Goal: Task Accomplishment & Management: Manage account settings

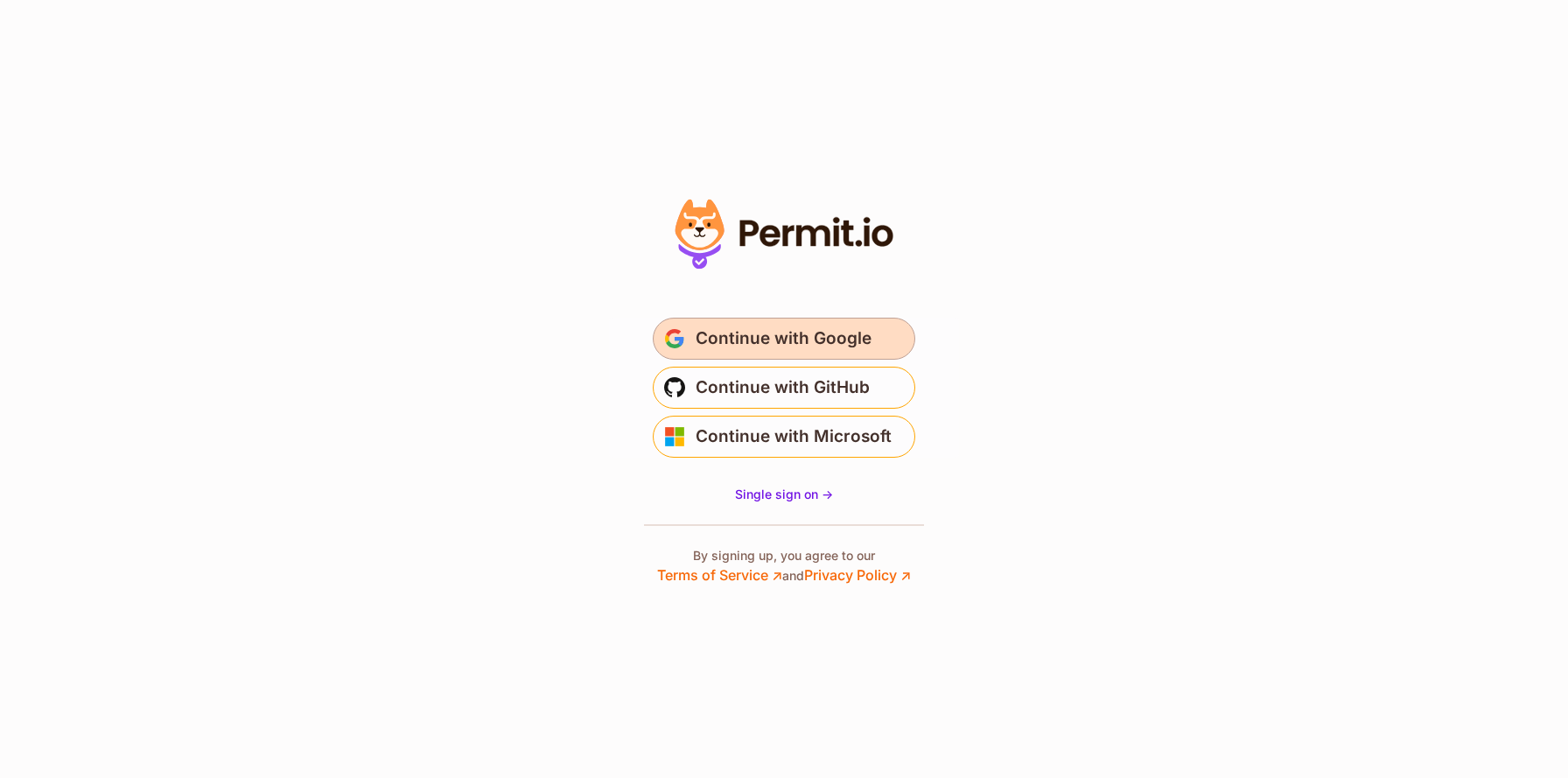
click at [759, 344] on span "Continue with Google" at bounding box center [784, 339] width 176 height 28
click at [757, 352] on span "Continue with Google" at bounding box center [784, 339] width 176 height 28
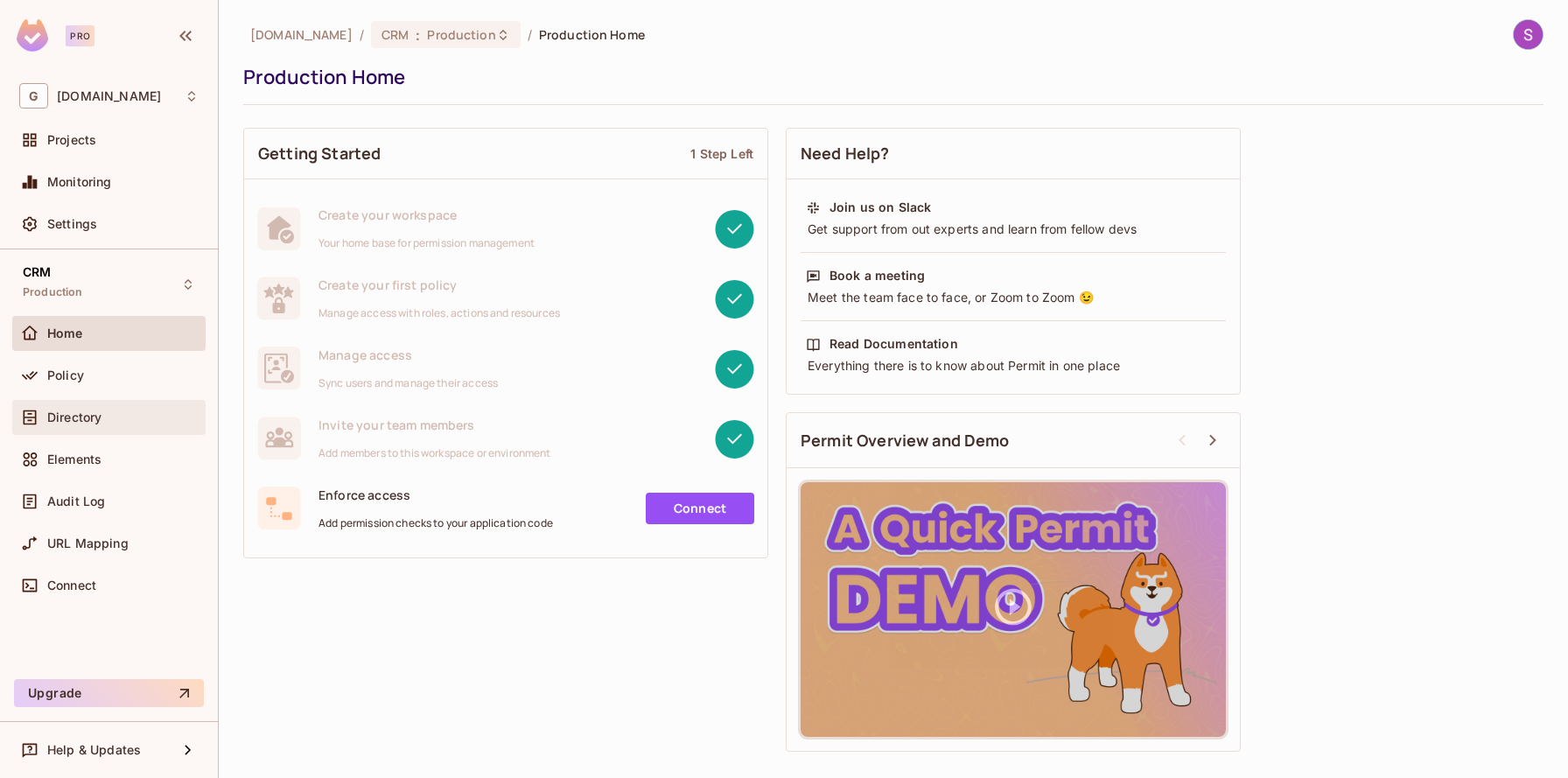
click at [102, 428] on div "Directory" at bounding box center [109, 418] width 194 height 35
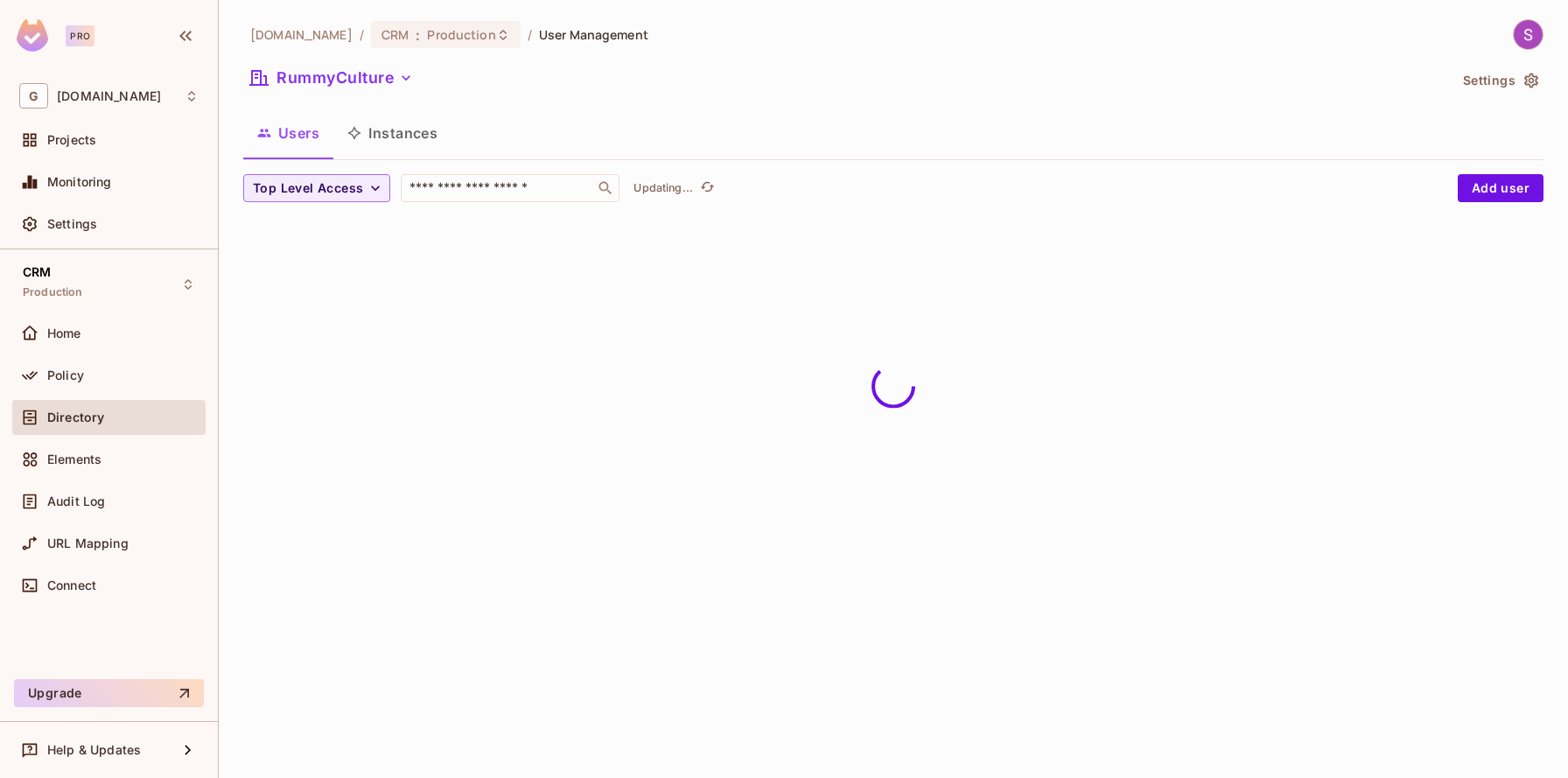
click at [511, 143] on div "Users Instances" at bounding box center [893, 133] width 1300 height 44
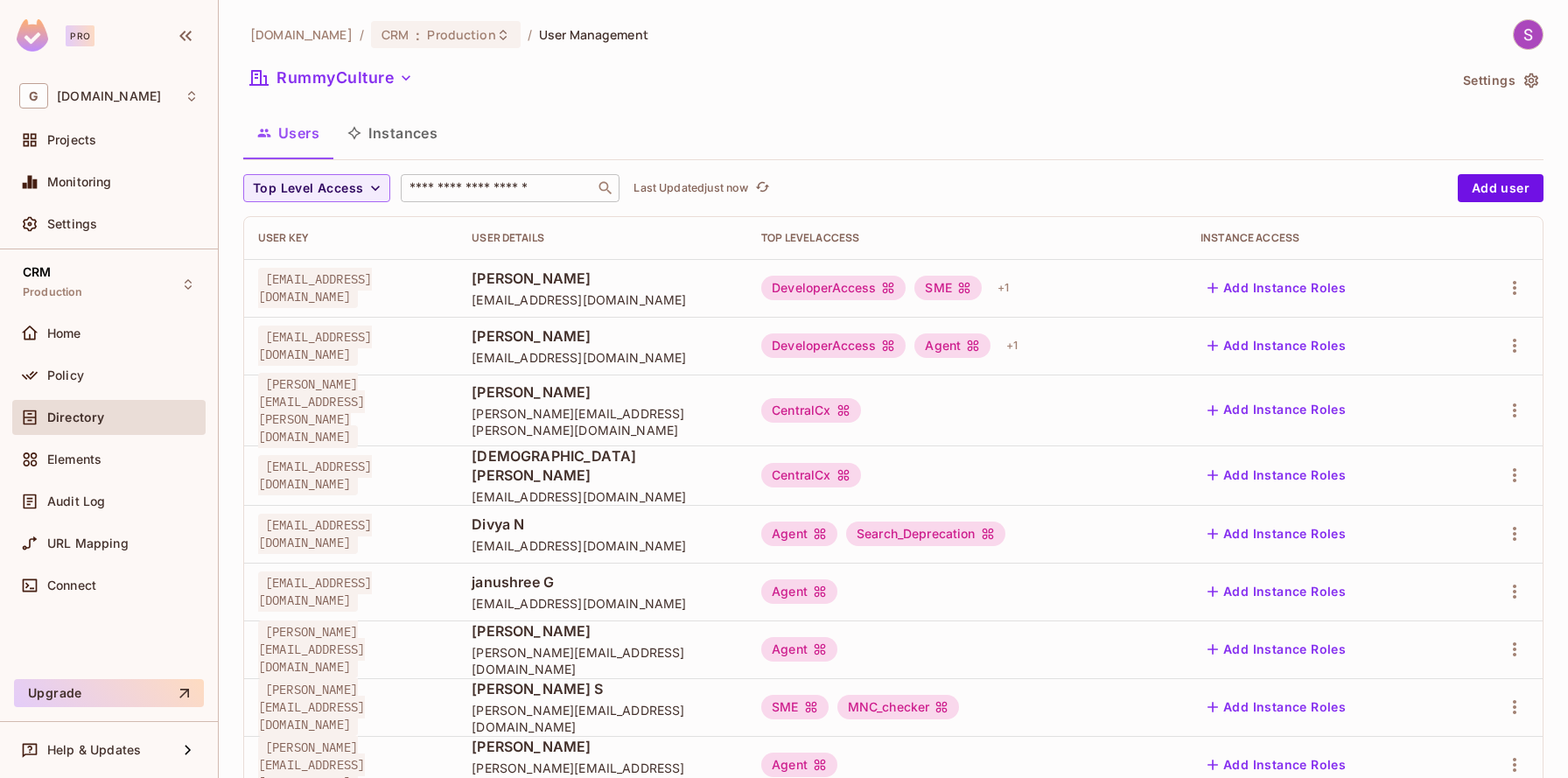
click at [508, 183] on input "text" at bounding box center [498, 189] width 184 height 18
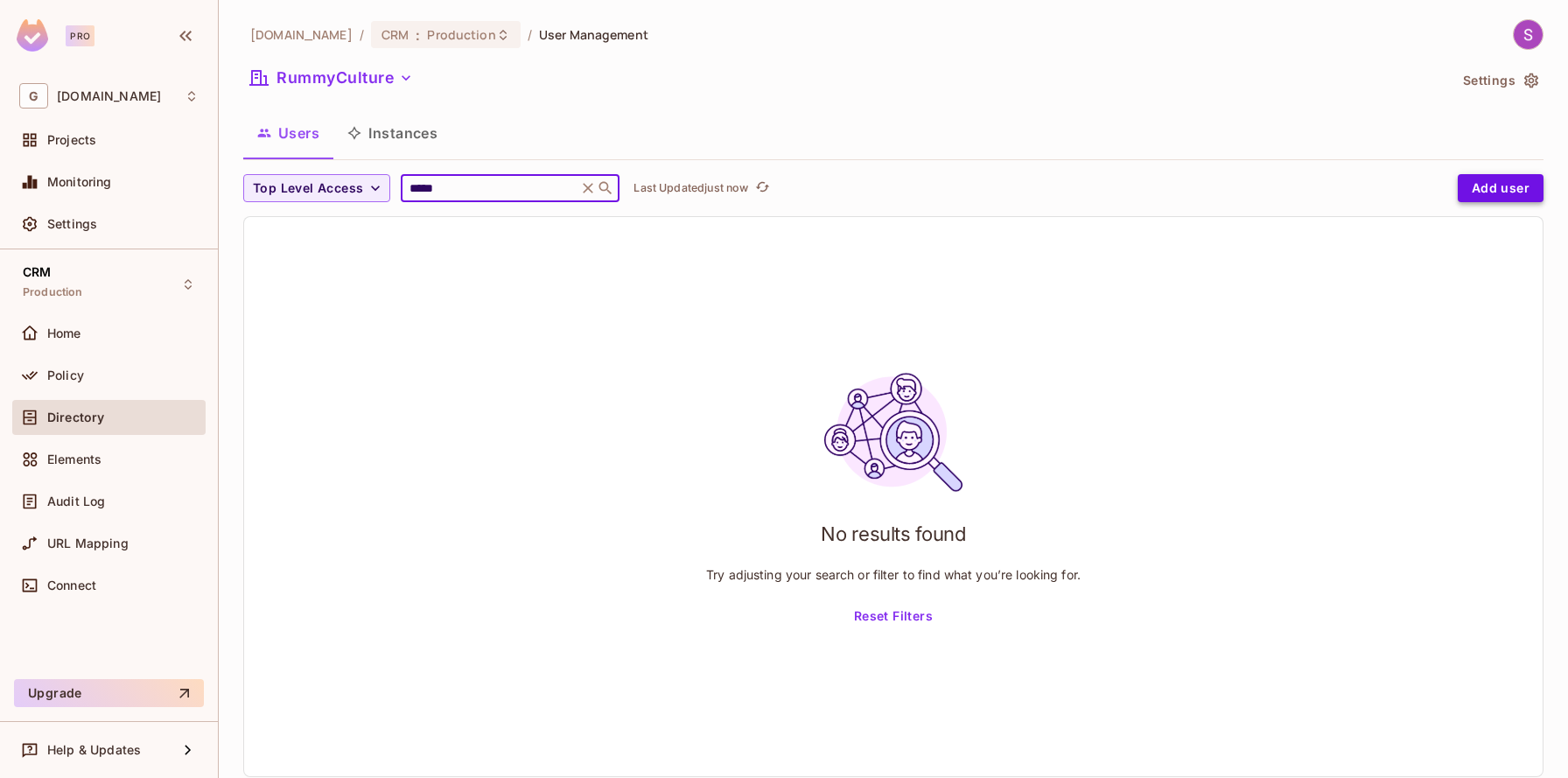
type input "*****"
click at [1514, 194] on button "Add user" at bounding box center [1500, 189] width 85 height 28
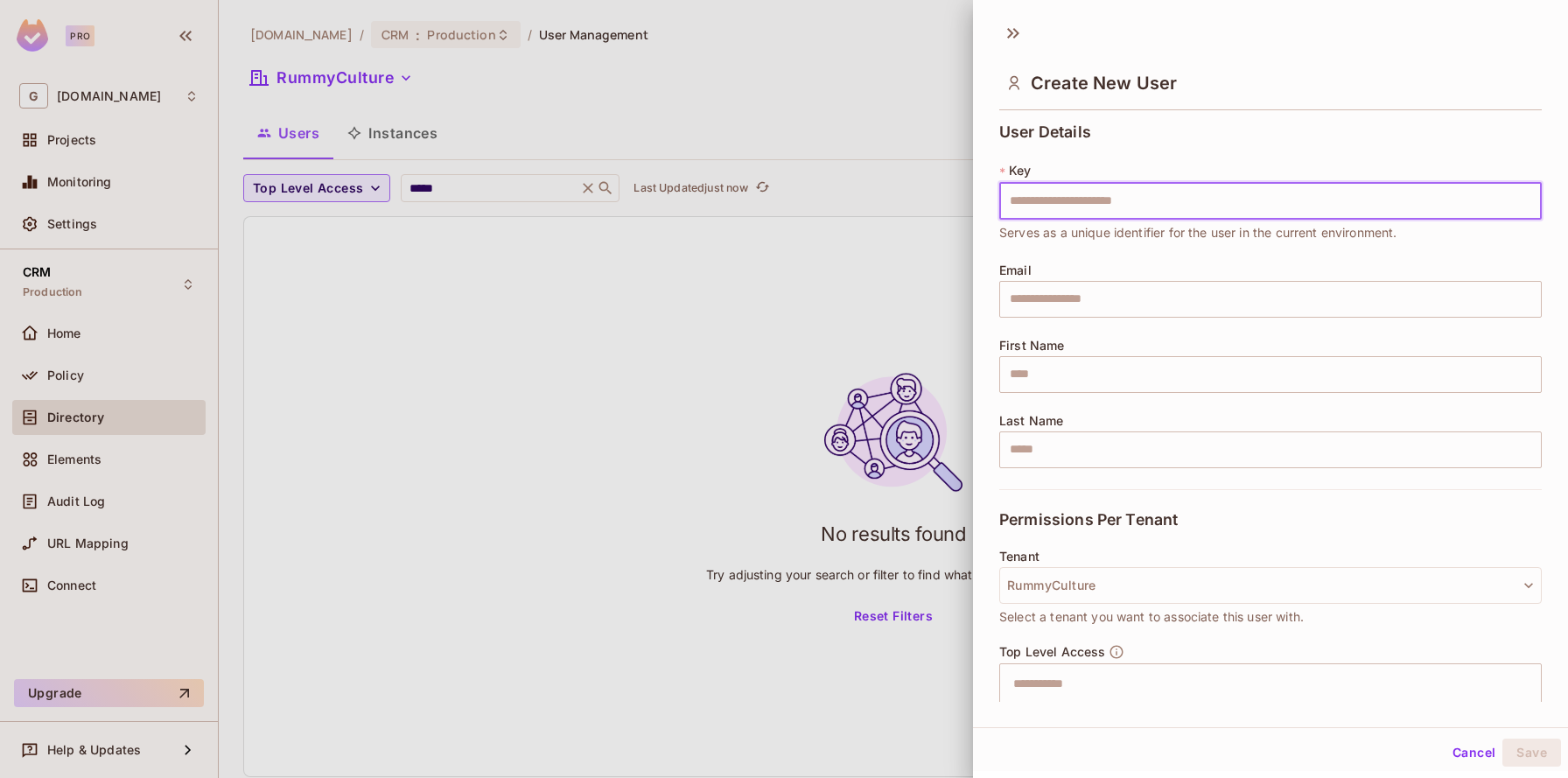
click at [1085, 201] on input "text" at bounding box center [1270, 202] width 543 height 37
type input "**********"
click at [1060, 284] on input "text" at bounding box center [1270, 300] width 543 height 37
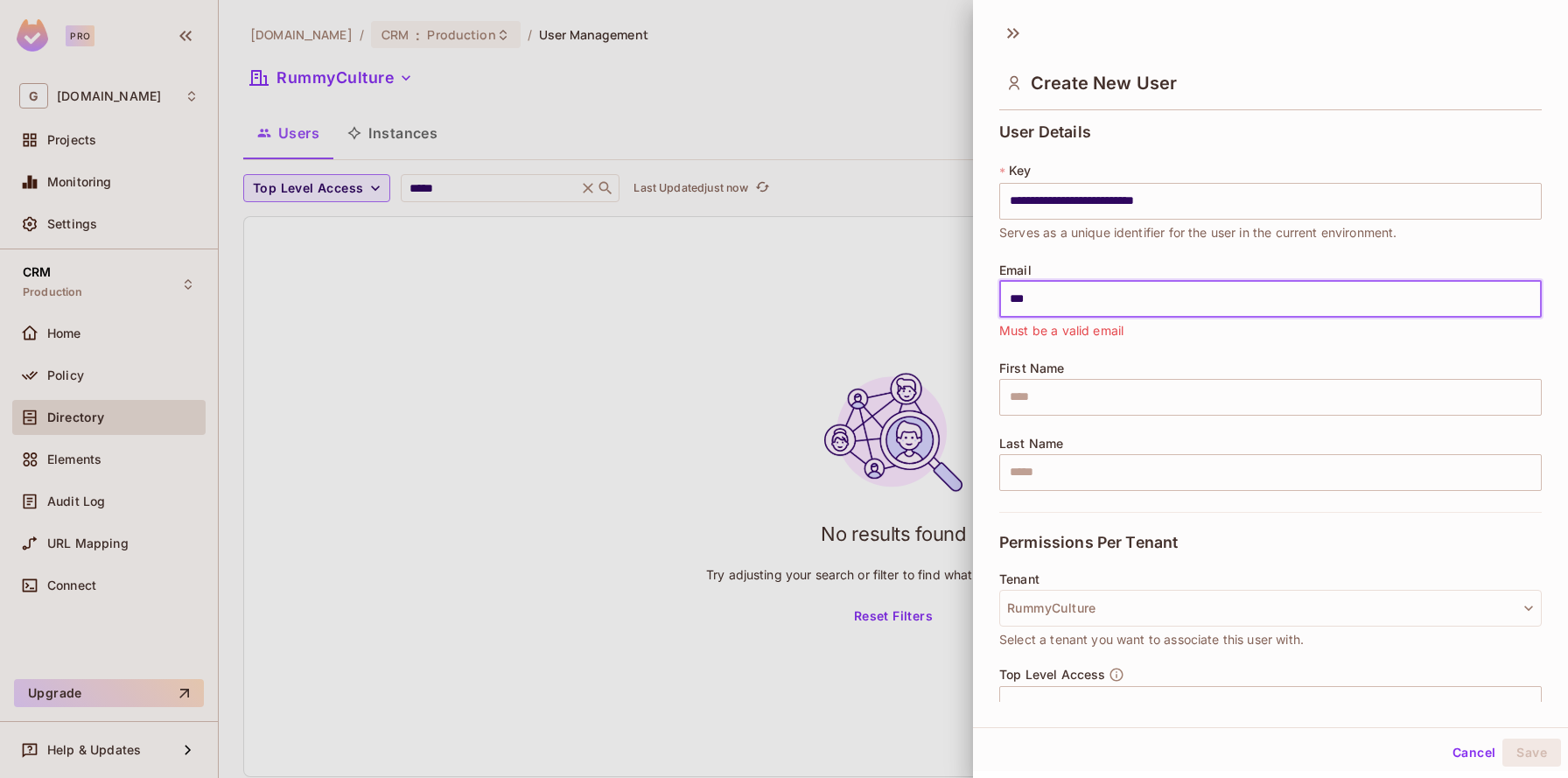
type input "**********"
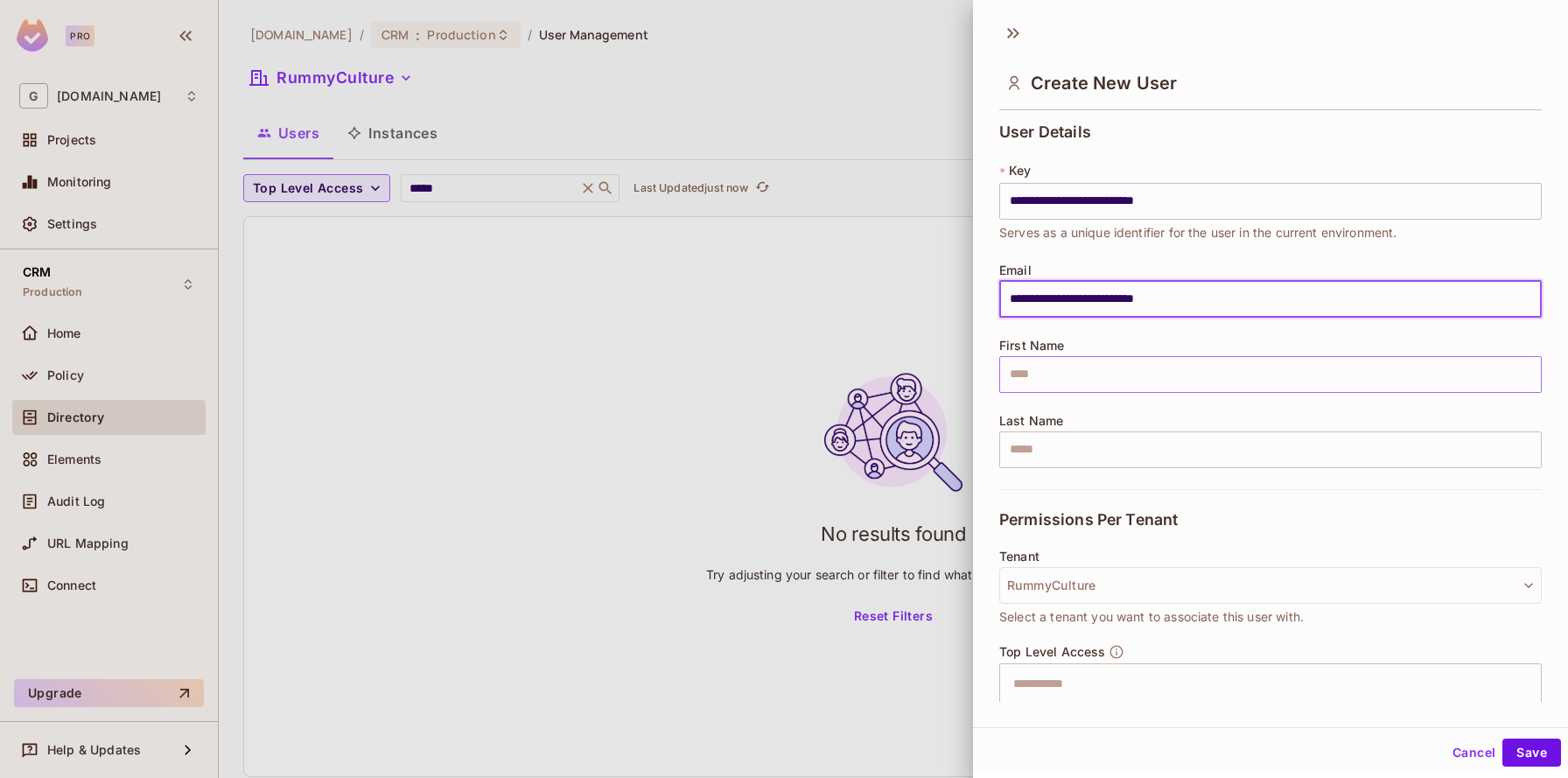
click at [1071, 376] on input "text" at bounding box center [1270, 374] width 543 height 37
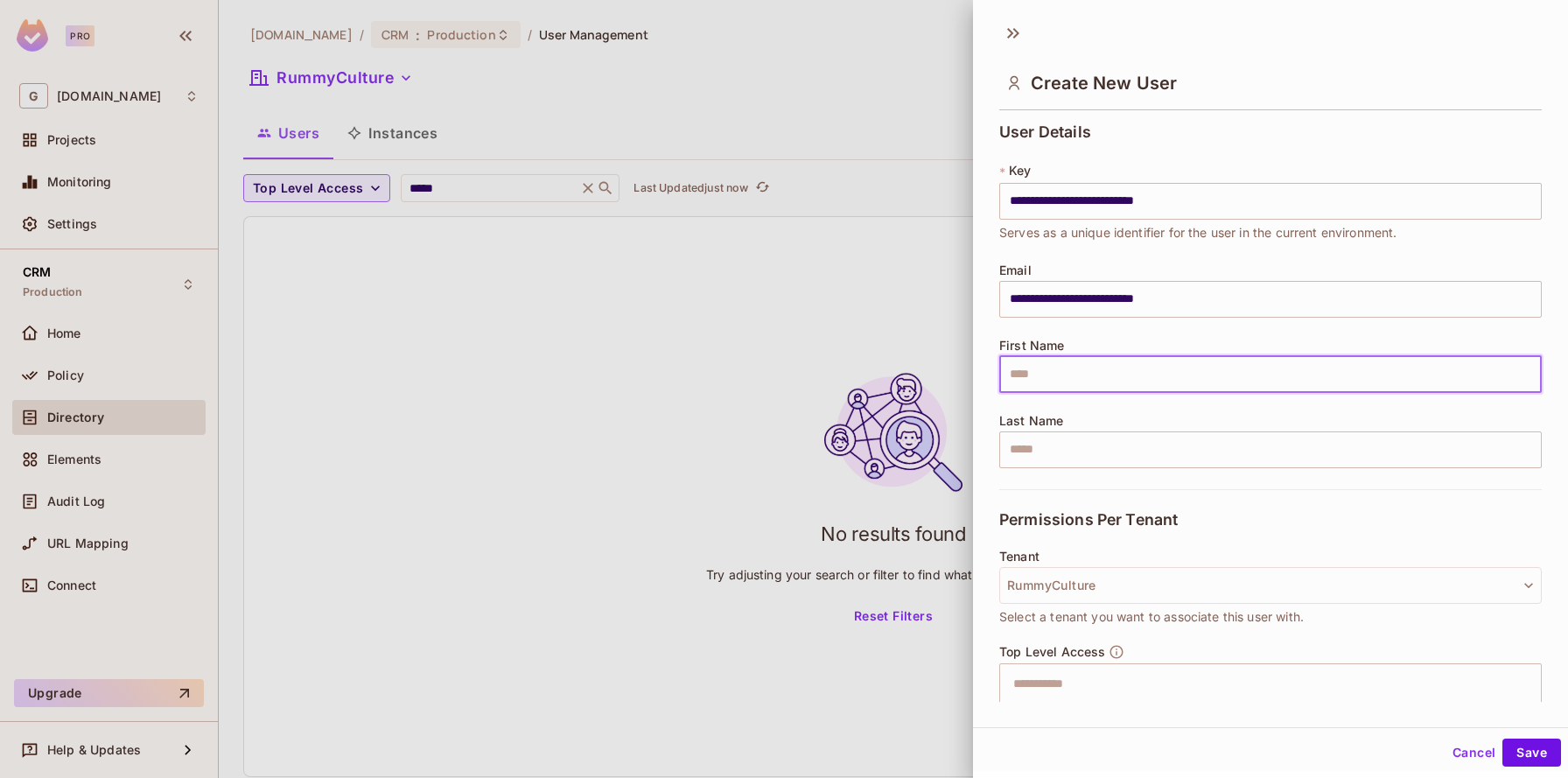
type input "*****"
click at [1069, 456] on input "text" at bounding box center [1270, 450] width 543 height 37
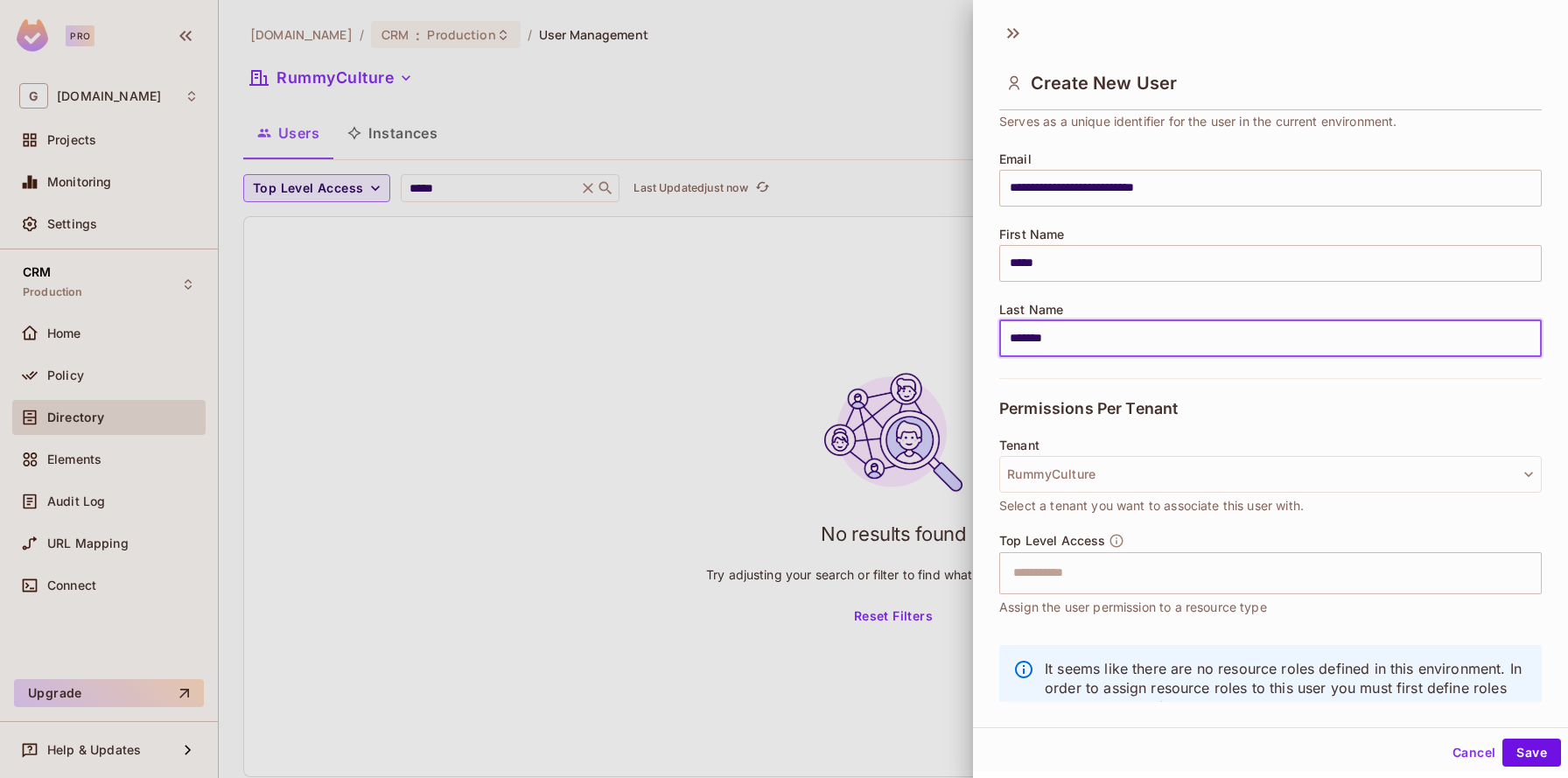
scroll to position [120, 0]
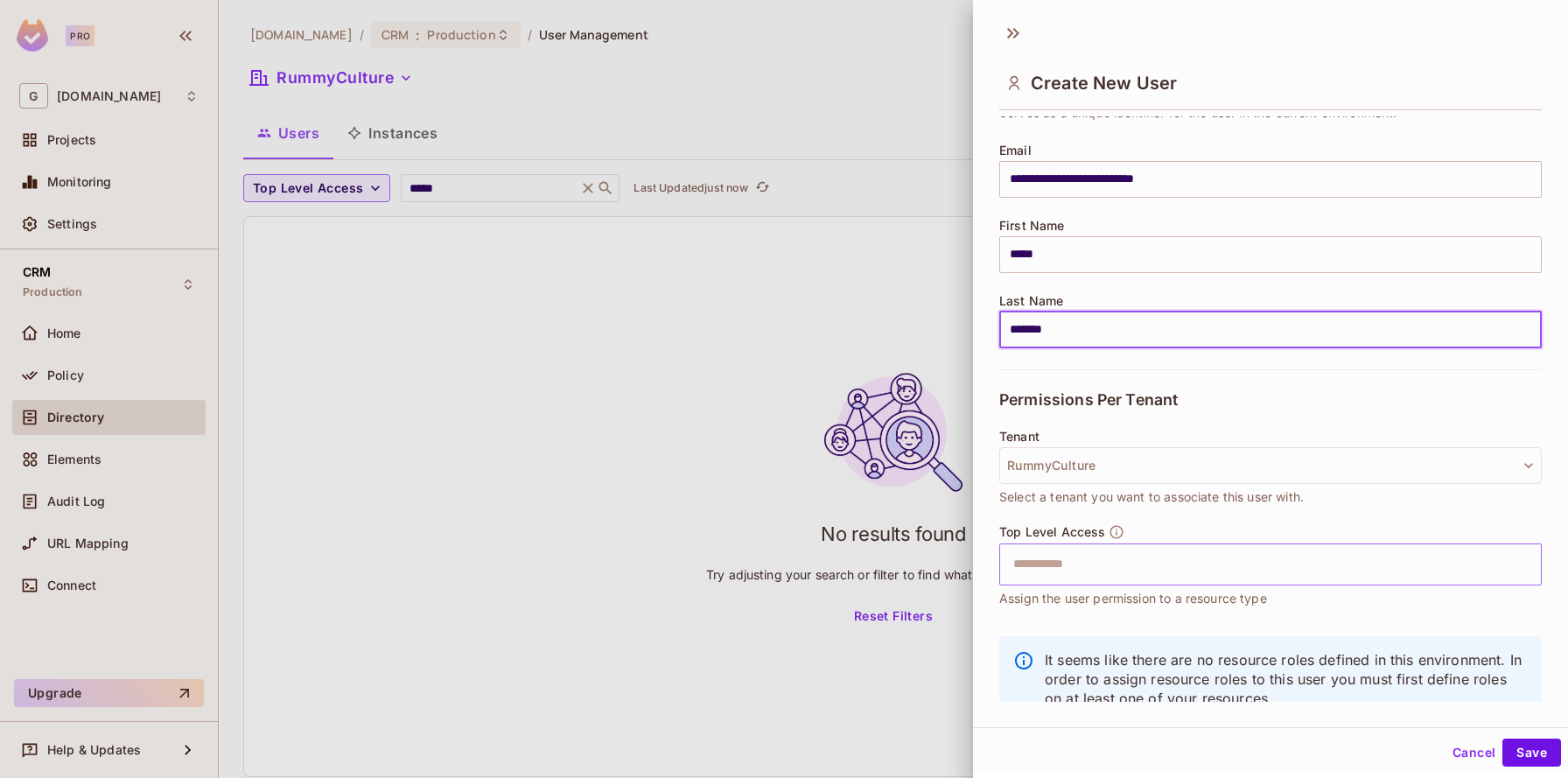
type input "*******"
click at [1053, 552] on input "text" at bounding box center [1254, 565] width 505 height 35
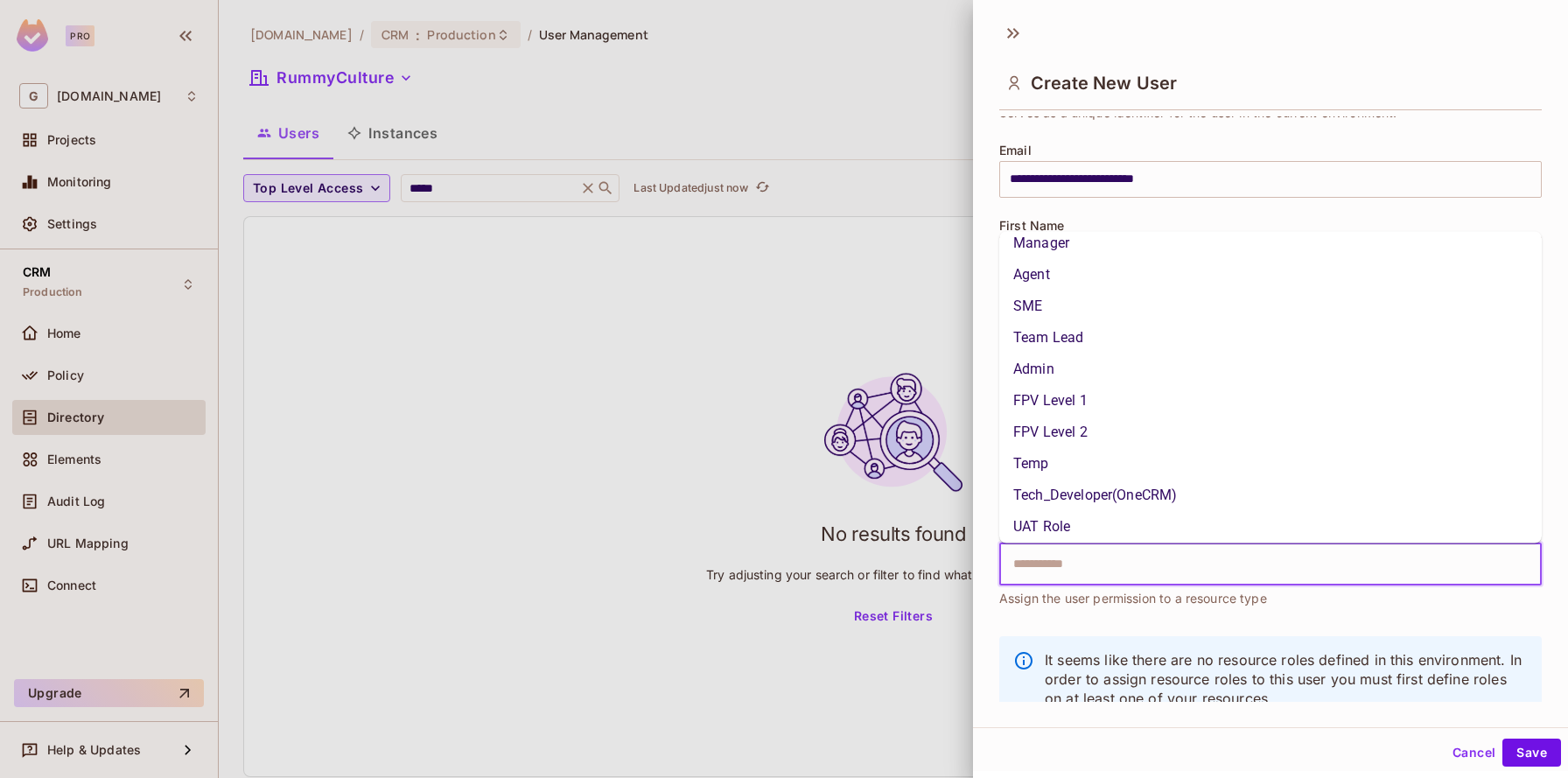
scroll to position [12, 0]
click at [1089, 495] on li "Tech_Developer(OneCRM)" at bounding box center [1270, 494] width 543 height 32
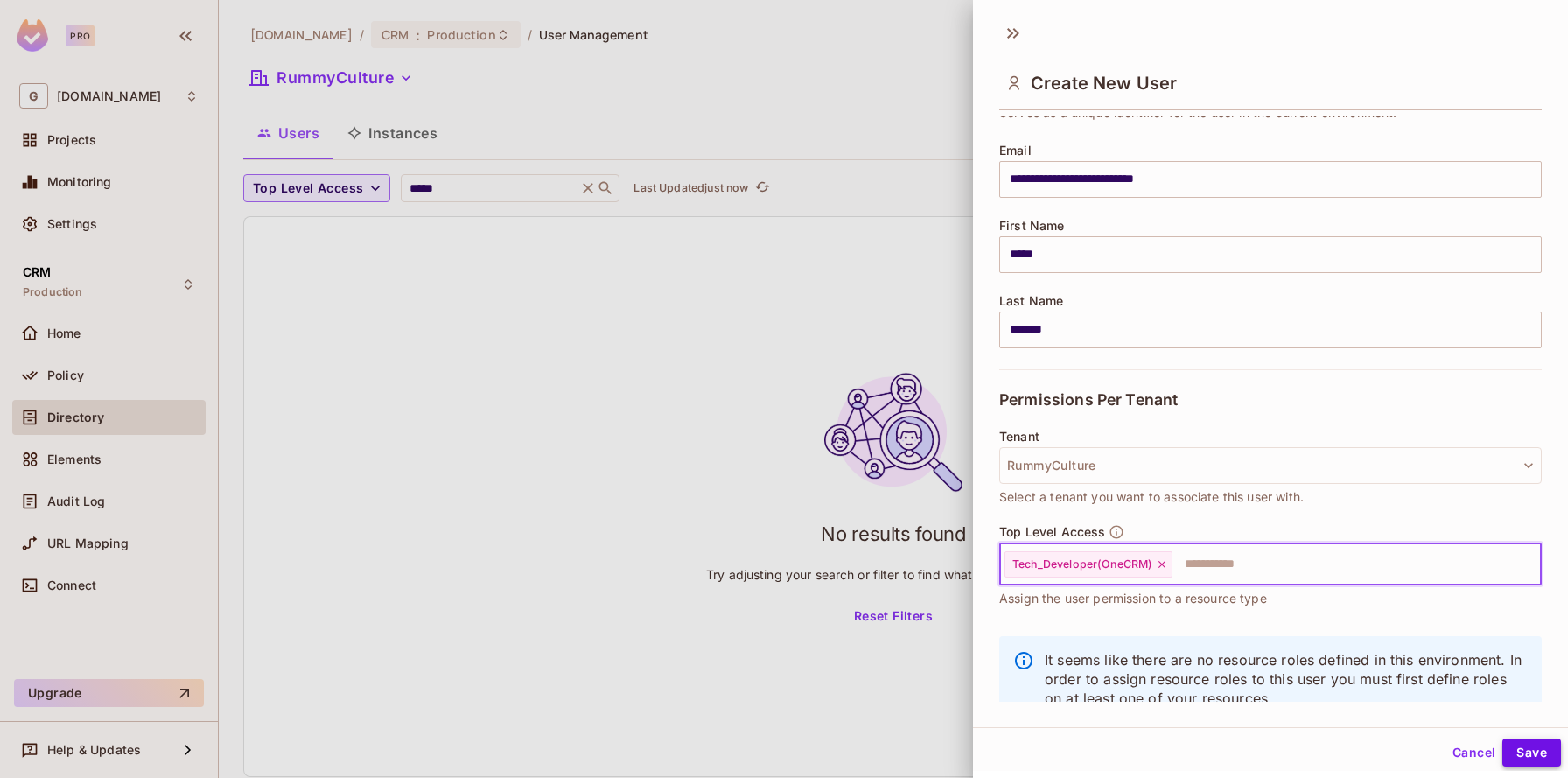
click at [1541, 744] on button "Save" at bounding box center [1532, 752] width 59 height 28
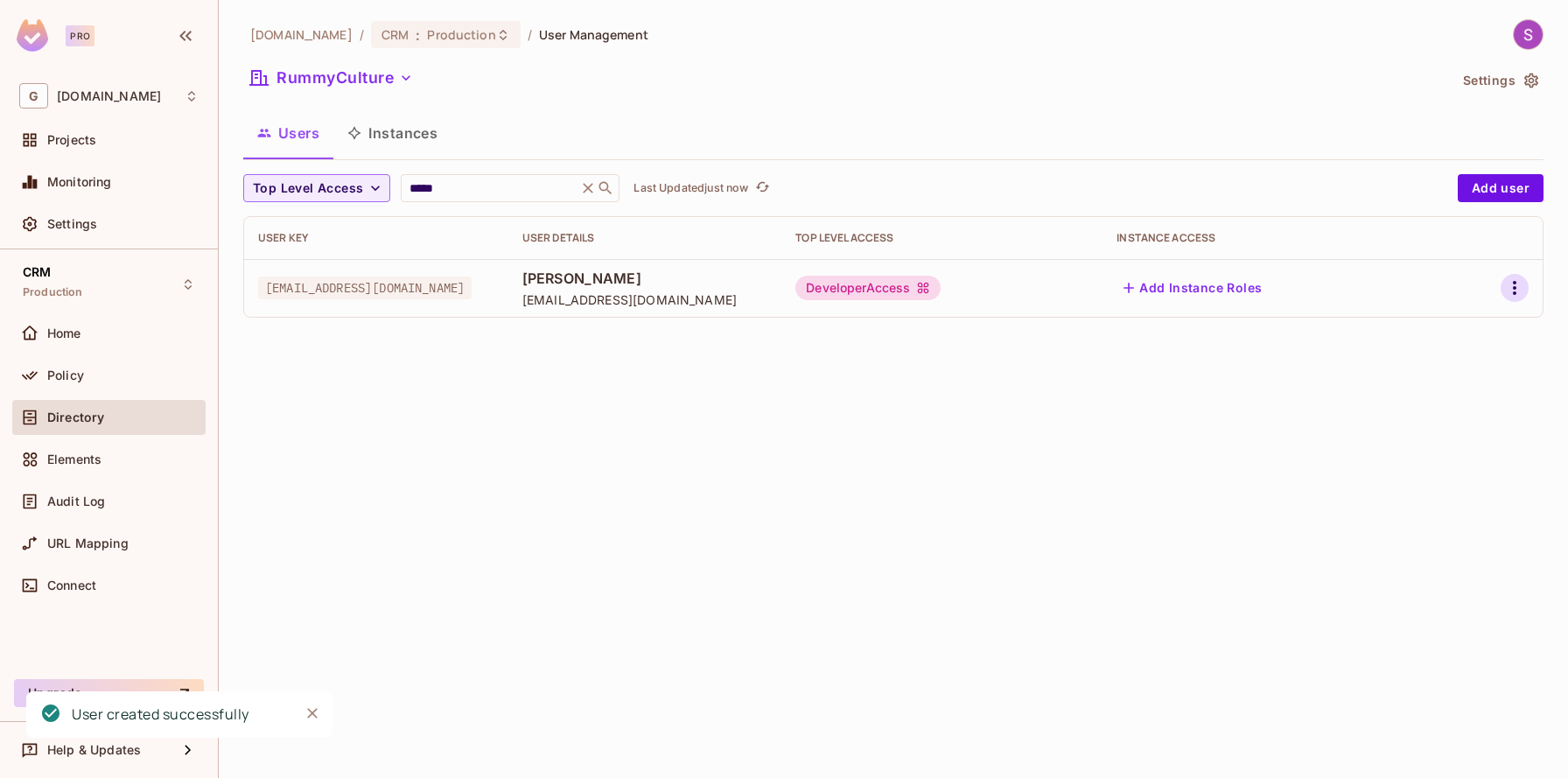
click at [1513, 280] on icon "button" at bounding box center [1515, 288] width 21 height 21
click at [1431, 338] on span "Edit" at bounding box center [1422, 329] width 34 height 28
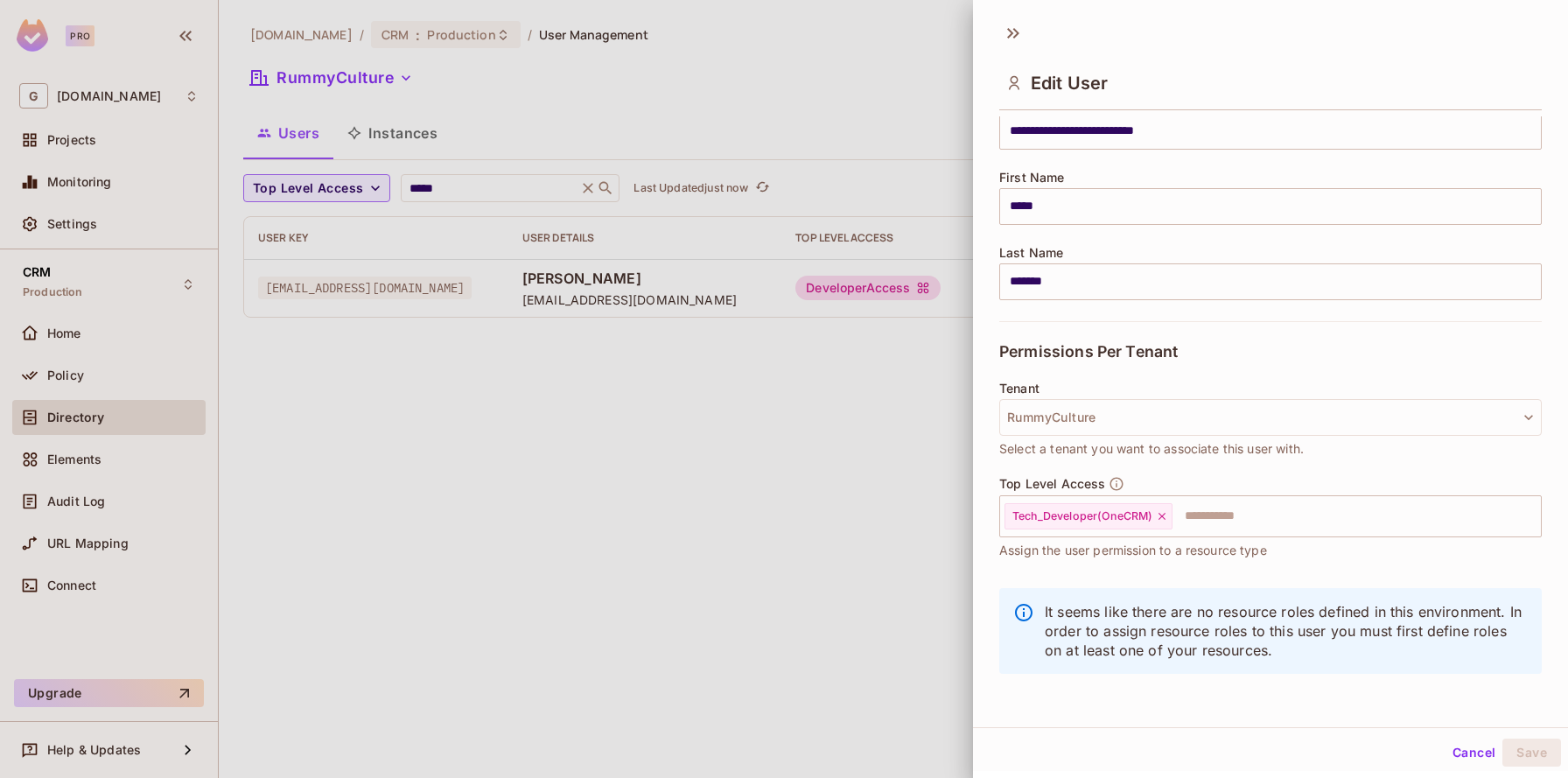
scroll to position [3, 0]
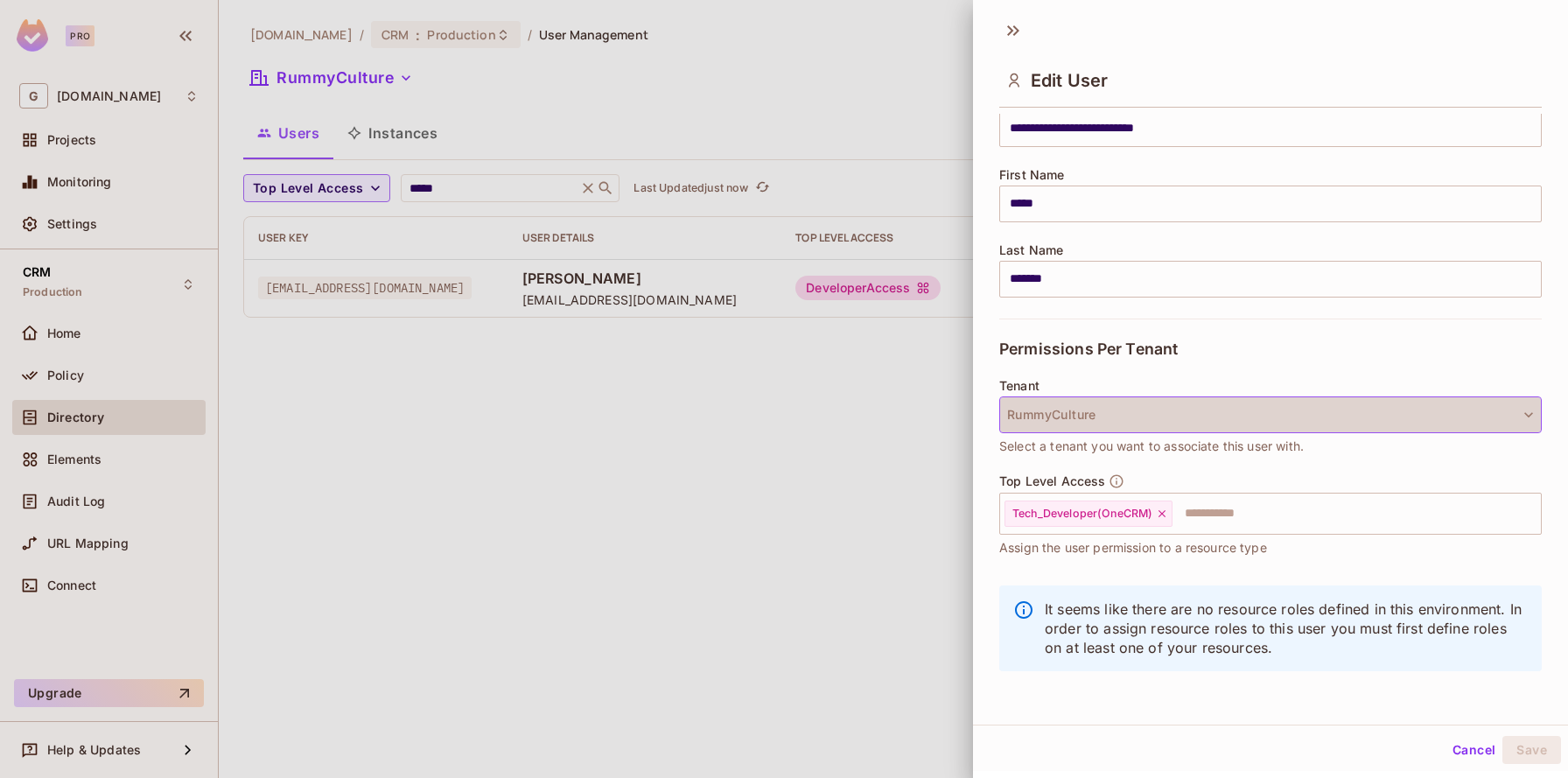
click at [1113, 423] on button "RummyCulture" at bounding box center [1270, 415] width 543 height 37
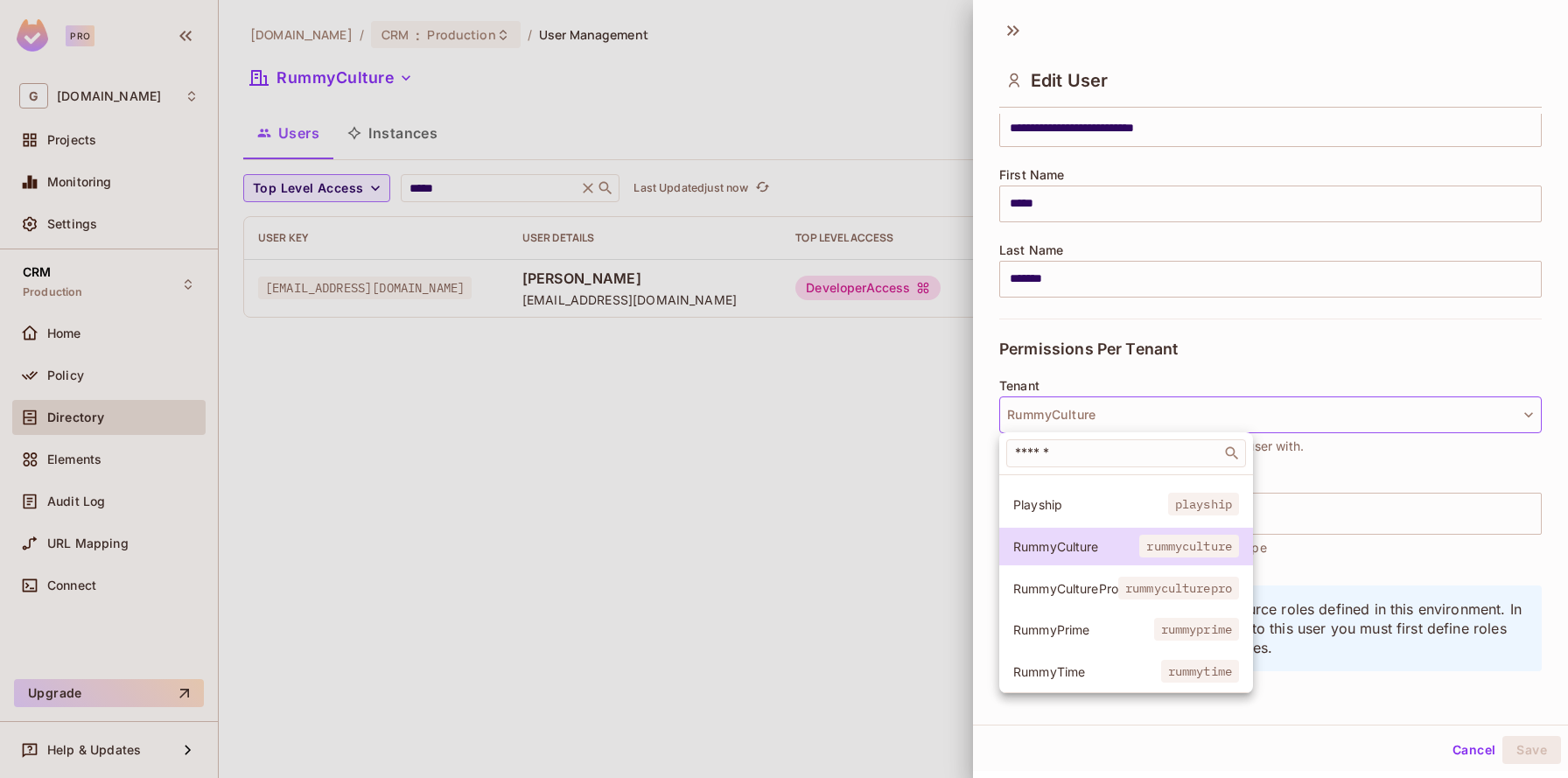
scroll to position [76, 0]
click at [1100, 657] on li "RummyTime rummytime" at bounding box center [1126, 669] width 254 height 38
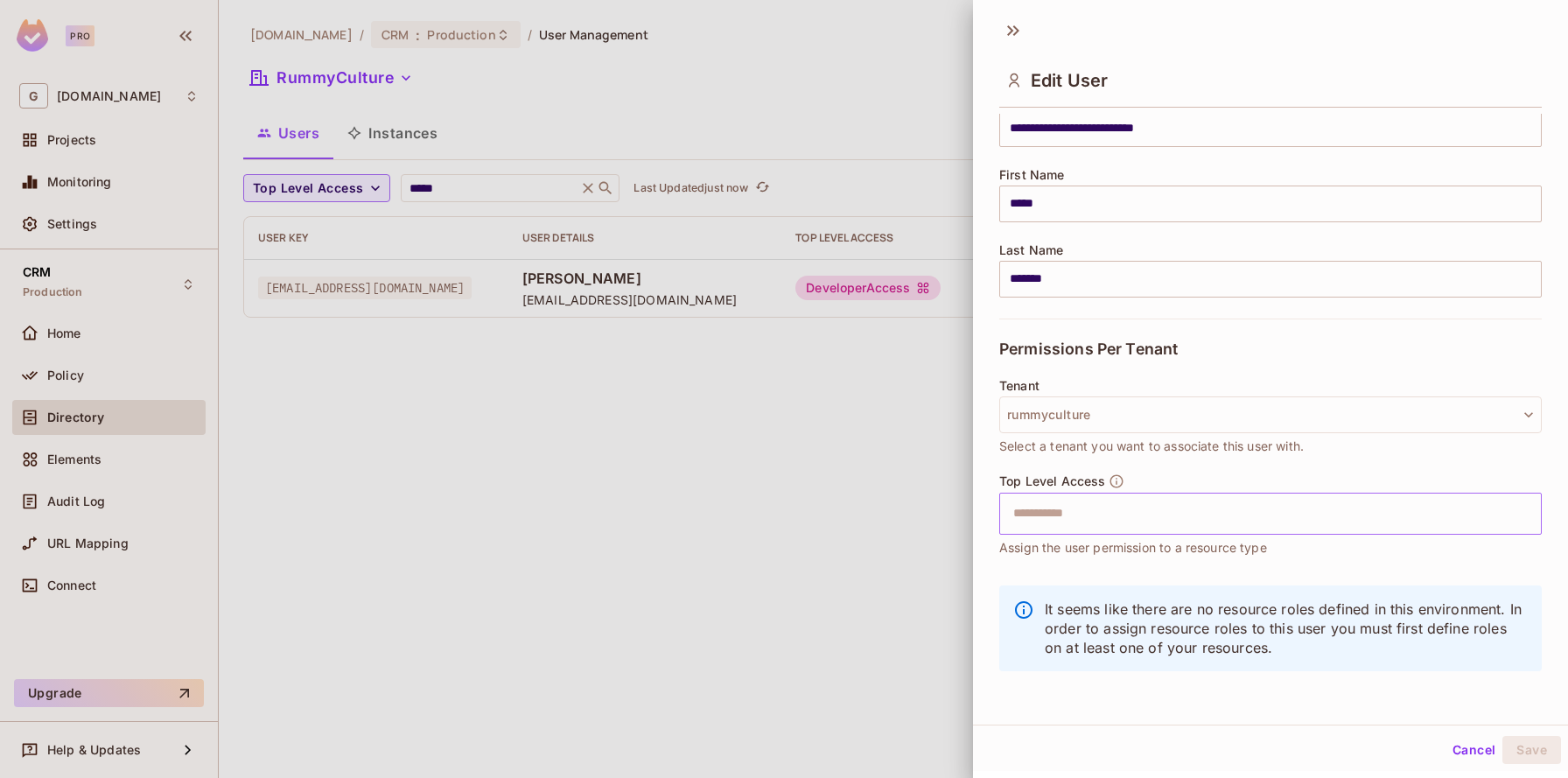
click at [1091, 533] on div "​" at bounding box center [1270, 514] width 543 height 42
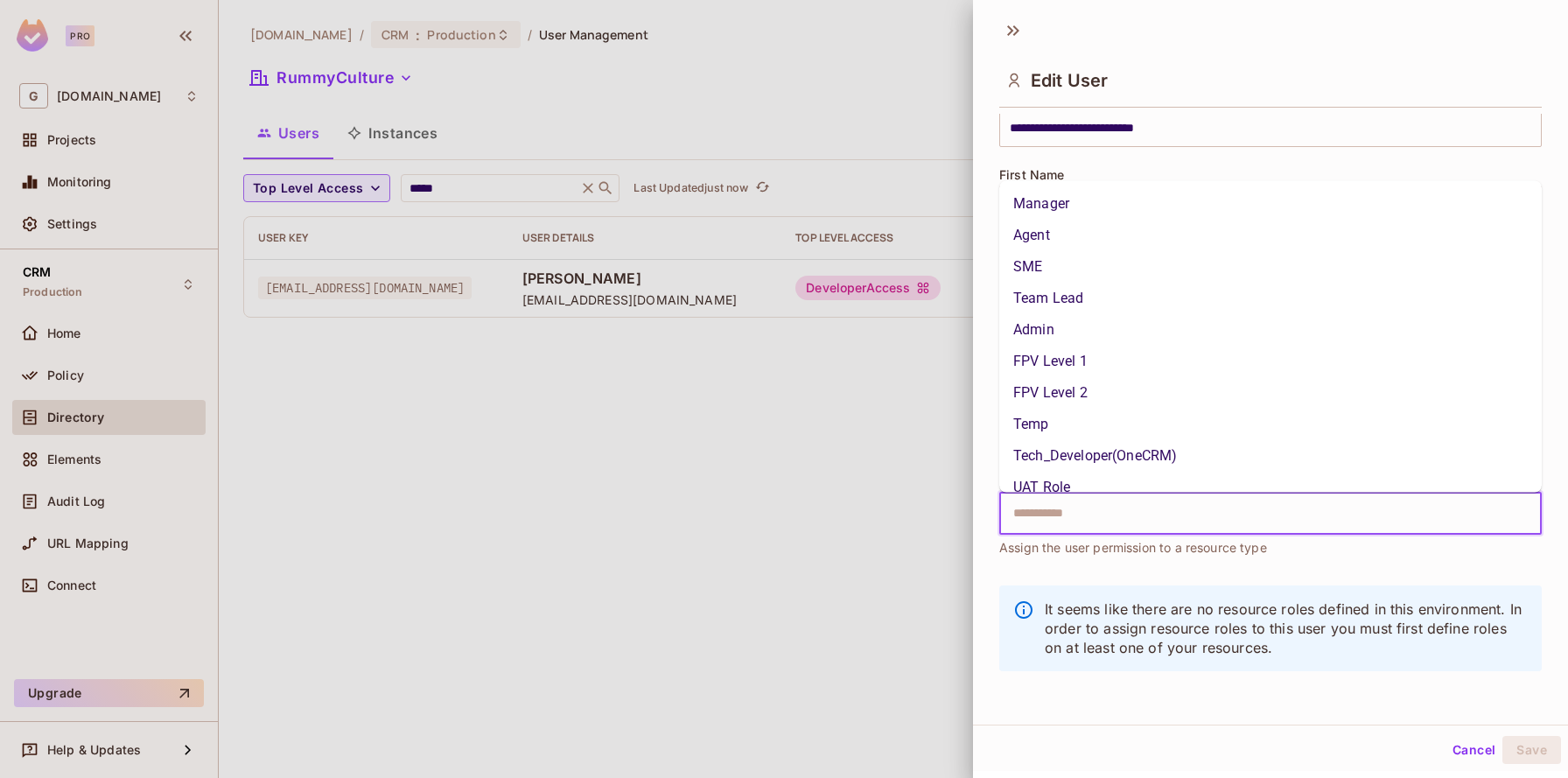
click at [1091, 455] on li "Tech_Developer(OneCRM)" at bounding box center [1270, 456] width 543 height 32
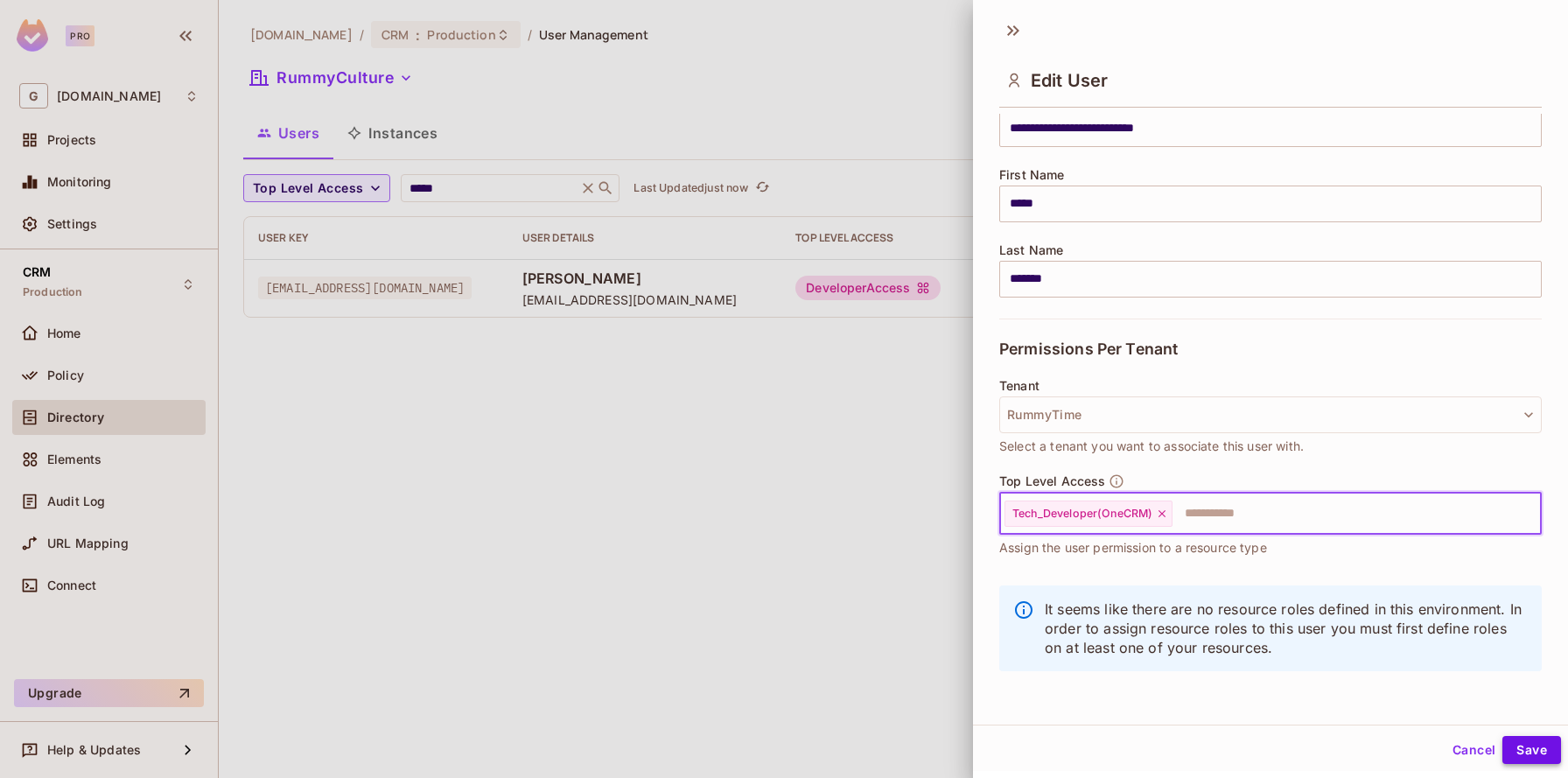
click at [1551, 752] on button "Save" at bounding box center [1532, 750] width 59 height 28
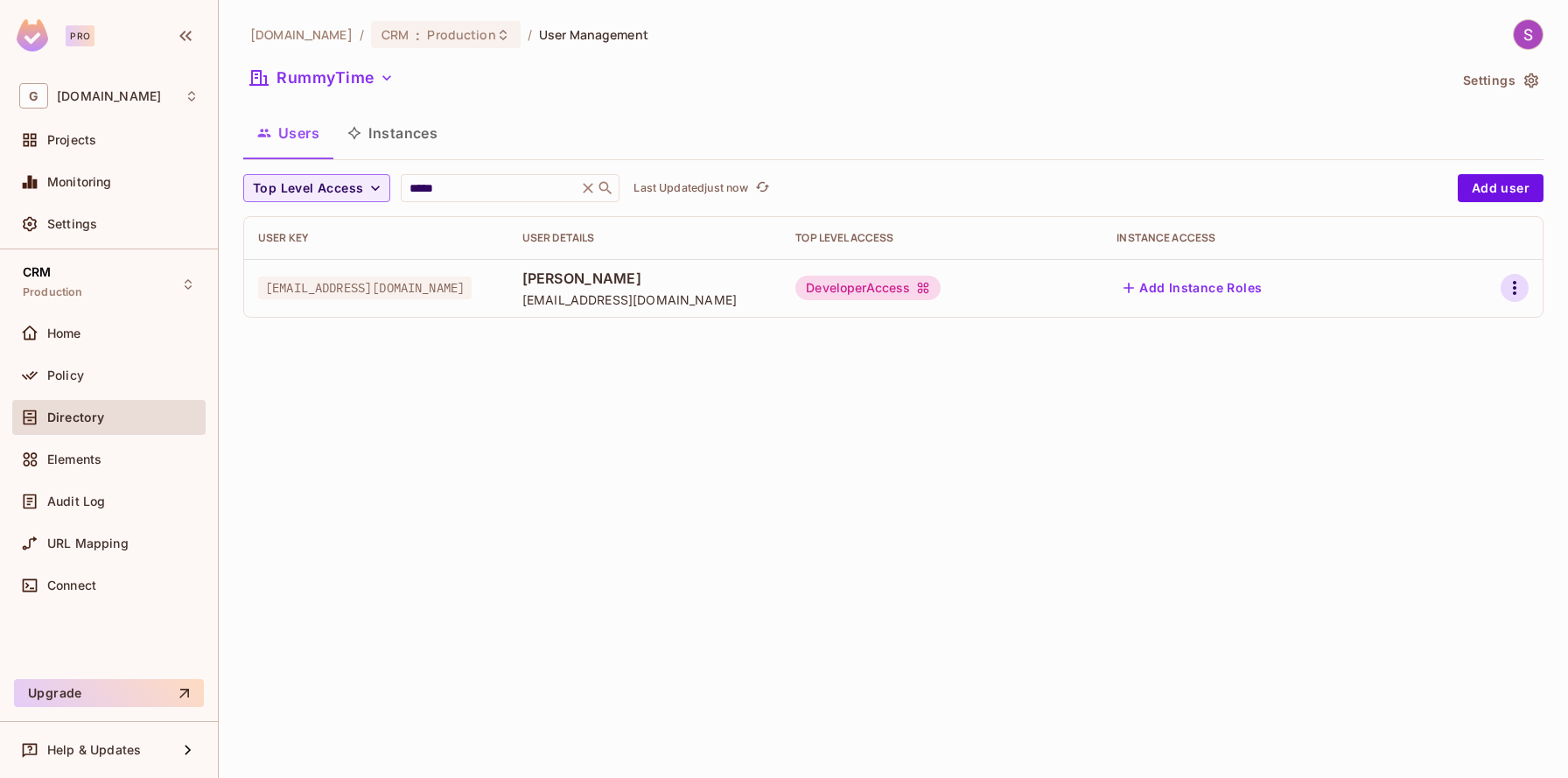
click at [1510, 287] on icon "button" at bounding box center [1515, 288] width 21 height 21
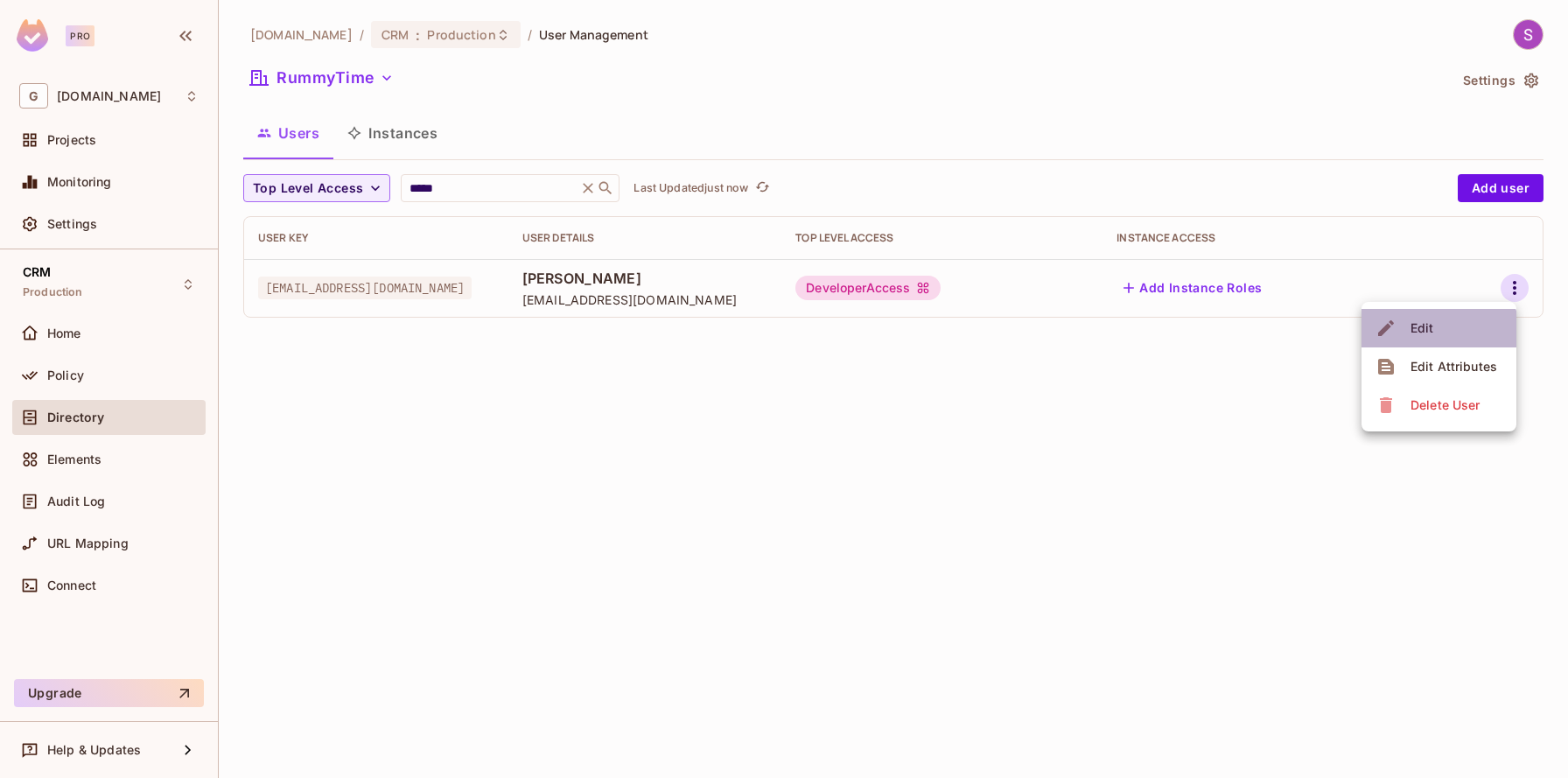
click at [1430, 344] on li "Edit" at bounding box center [1439, 329] width 155 height 39
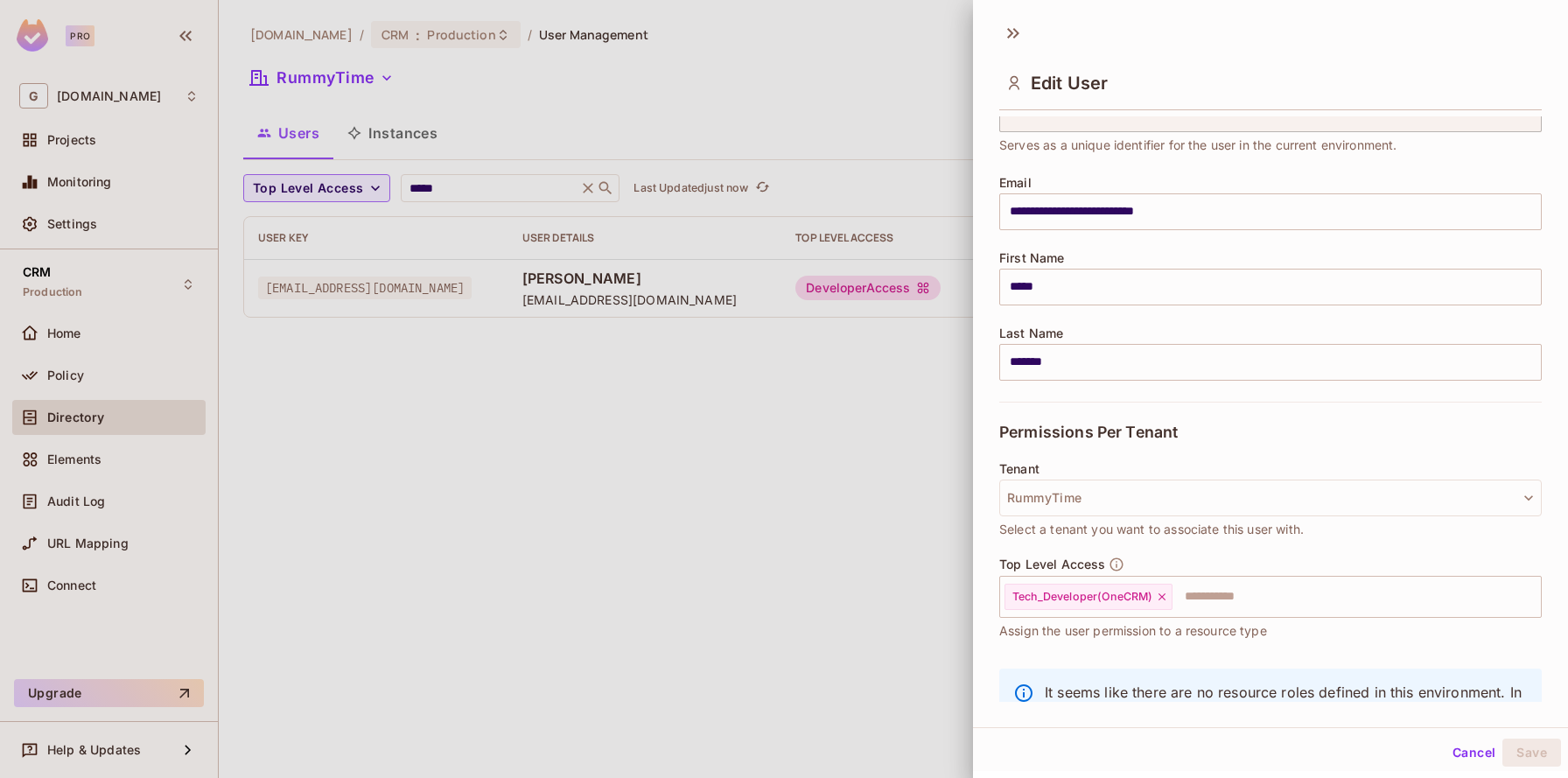
scroll to position [113, 0]
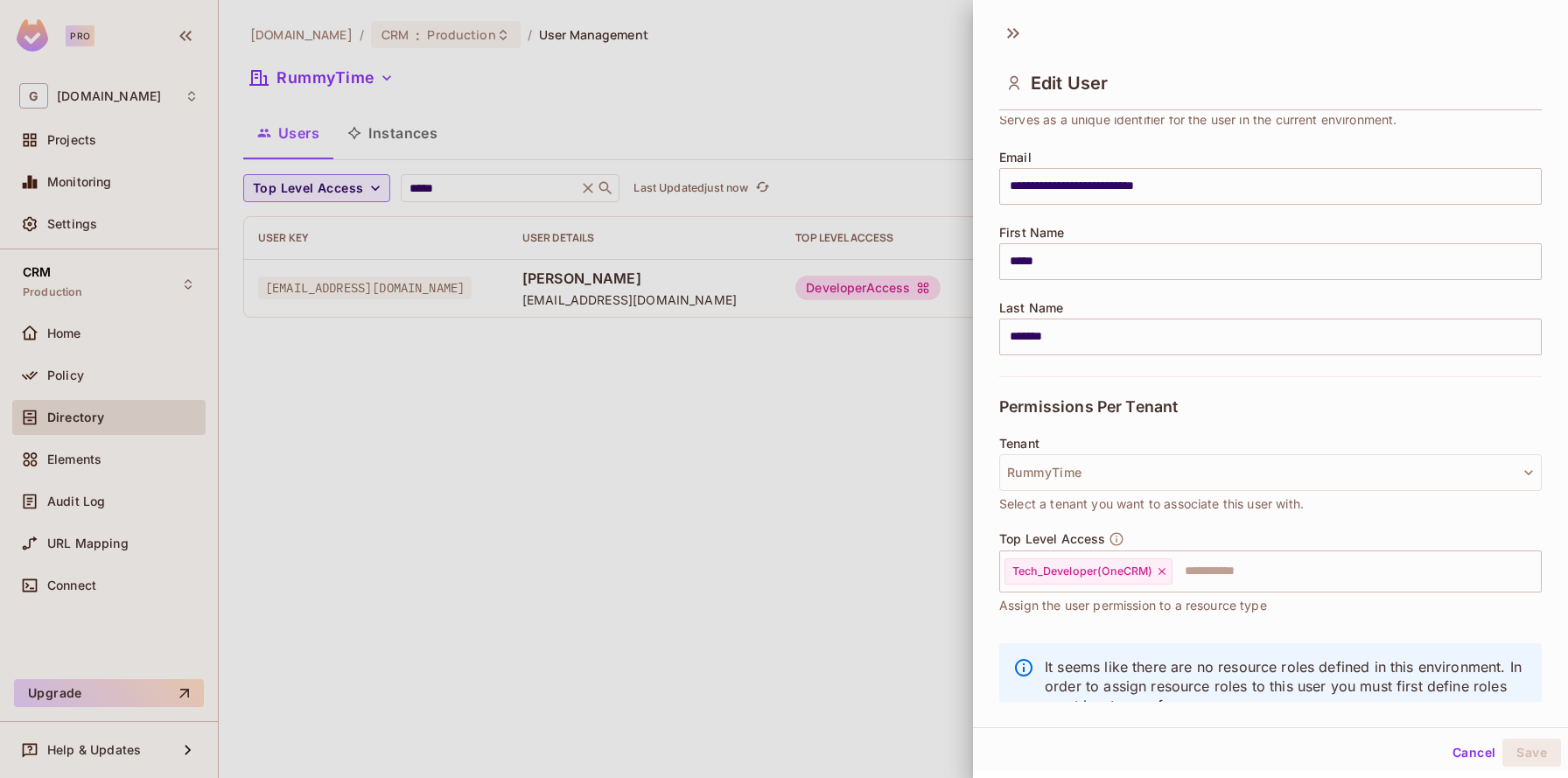
click at [1057, 490] on div "Tenant RummyTime Select a tenant you want to associate this user with." at bounding box center [1270, 475] width 543 height 77
click at [1057, 473] on button "RummyTime" at bounding box center [1270, 473] width 543 height 37
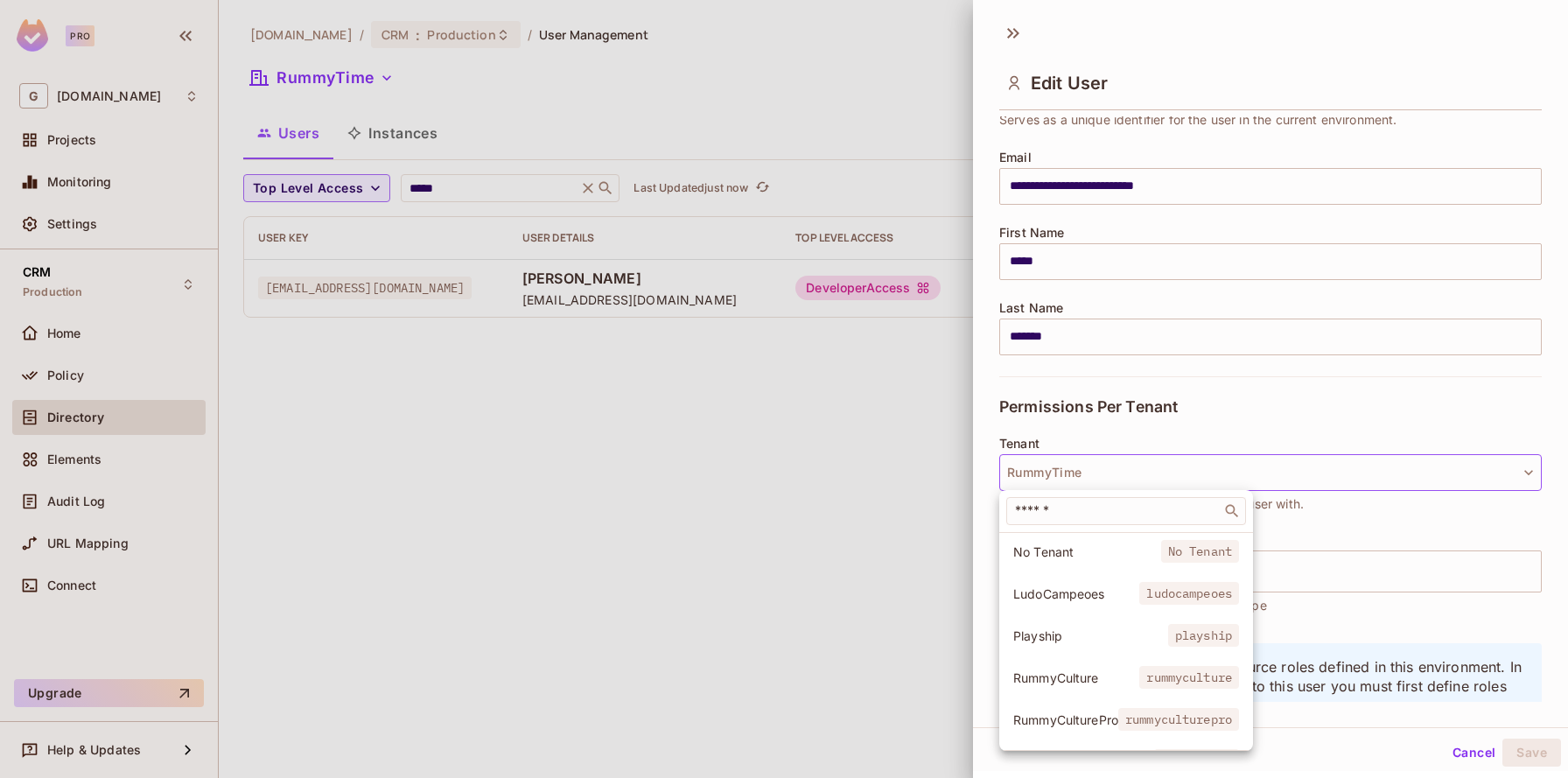
scroll to position [76, 0]
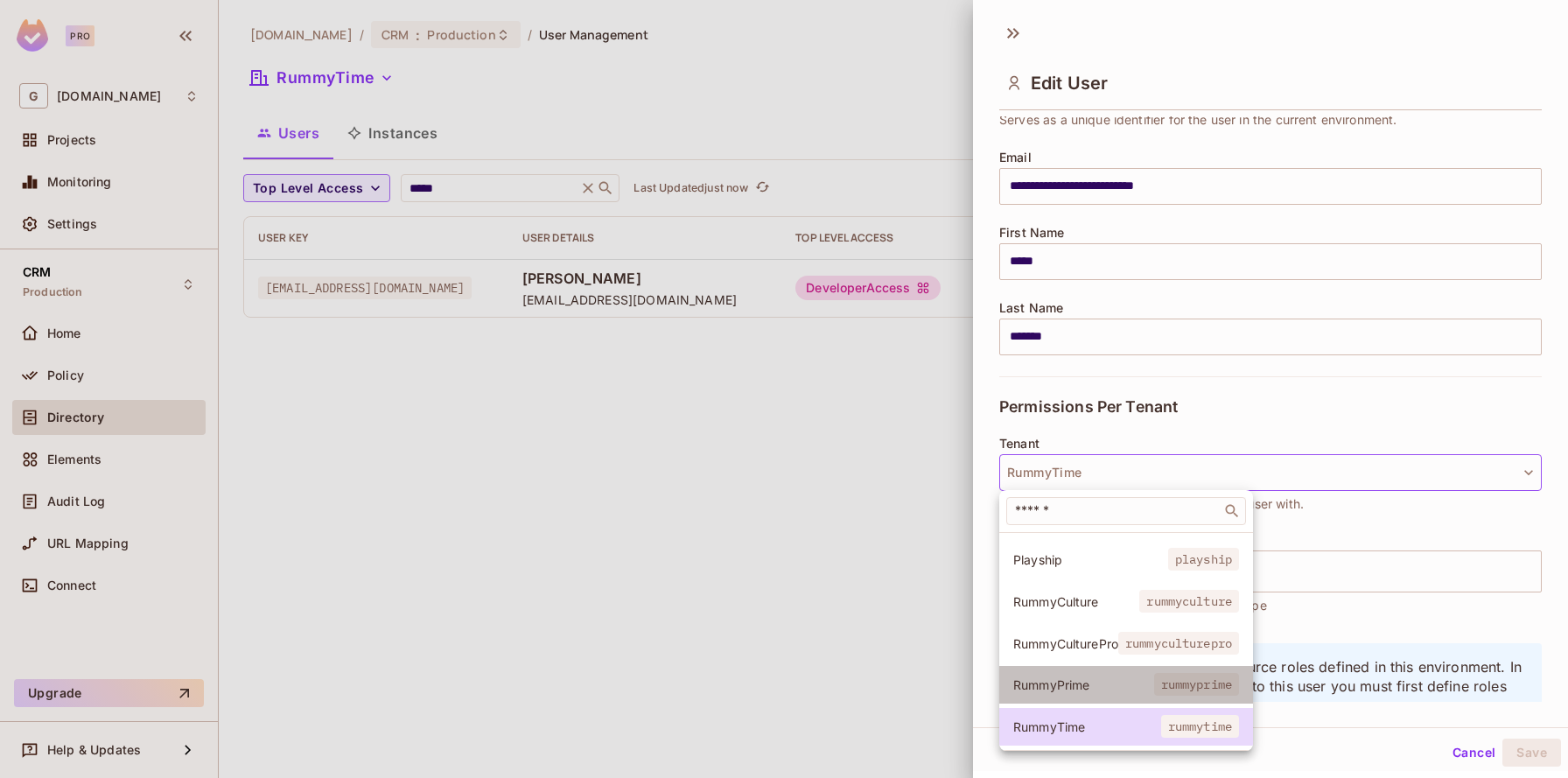
click at [1062, 694] on li "RummyPrime rummyprime" at bounding box center [1126, 685] width 254 height 38
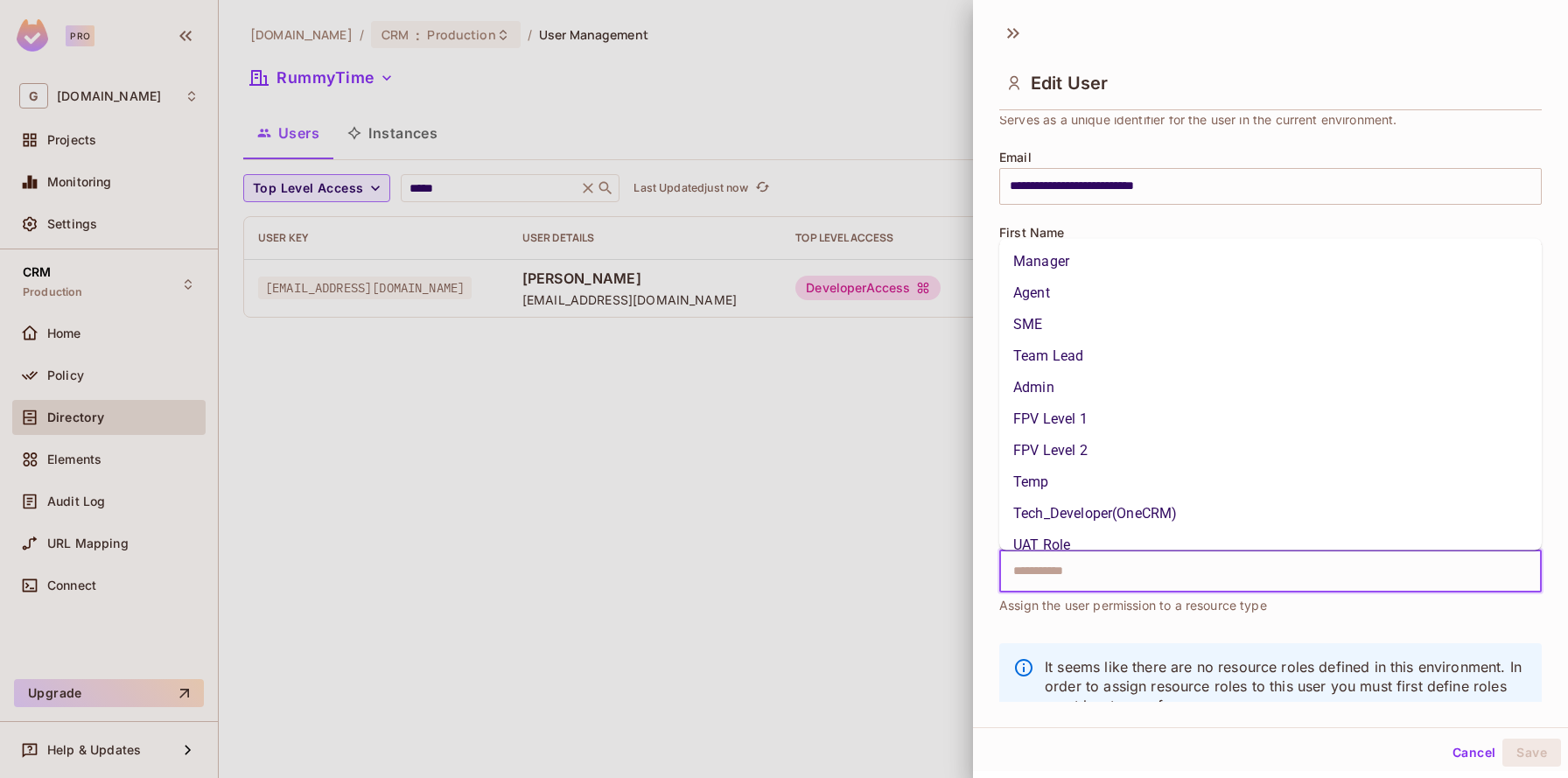
click at [1086, 587] on input "text" at bounding box center [1254, 572] width 505 height 35
click at [1097, 501] on li "Tech_Developer(OneCRM)" at bounding box center [1270, 514] width 543 height 32
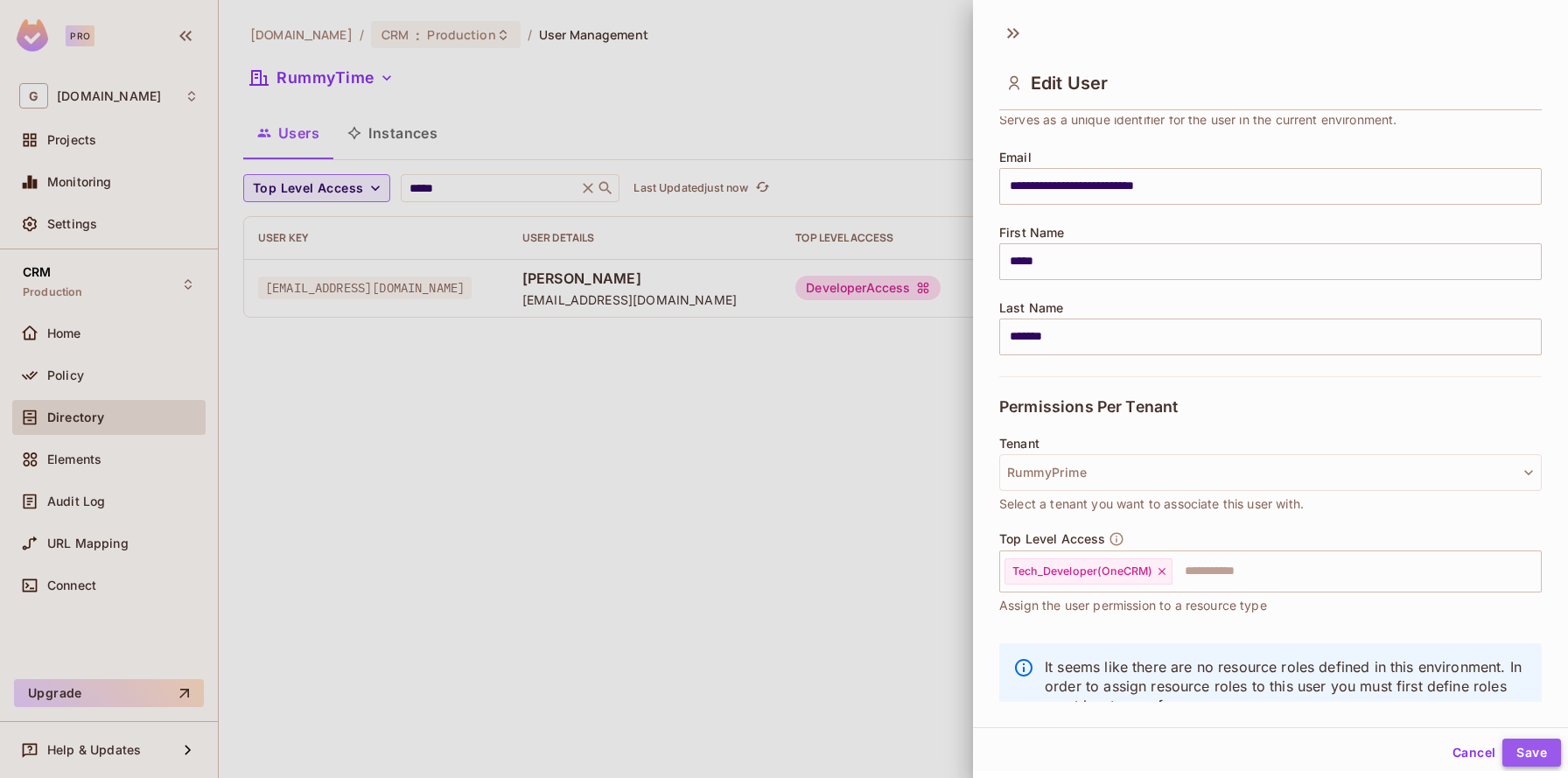
click at [1526, 754] on button "Save" at bounding box center [1532, 752] width 59 height 28
